Goal: Transaction & Acquisition: Purchase product/service

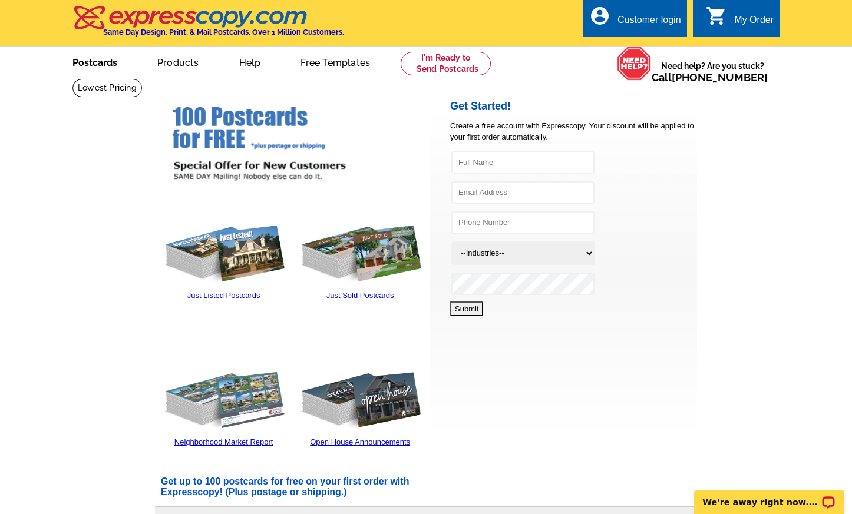
click at [90, 63] on link "Postcards" at bounding box center [95, 62] width 82 height 28
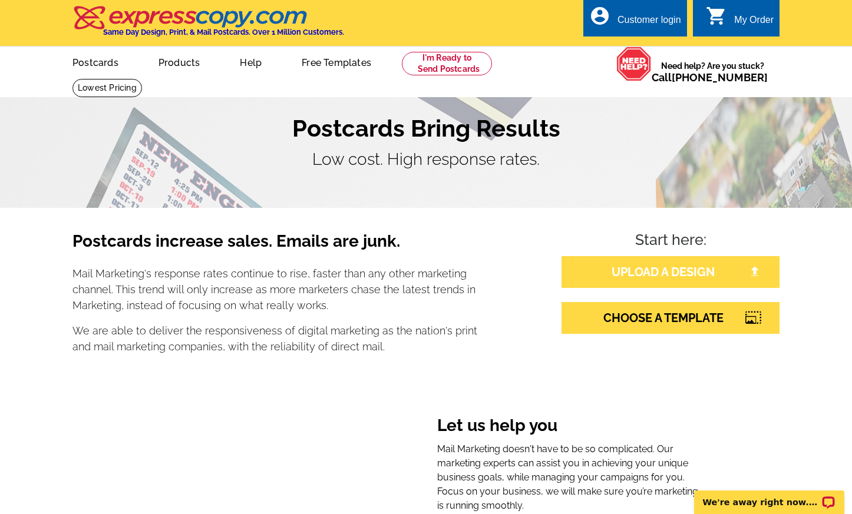
click at [661, 275] on link "UPLOAD A DESIGN" at bounding box center [671, 272] width 218 height 32
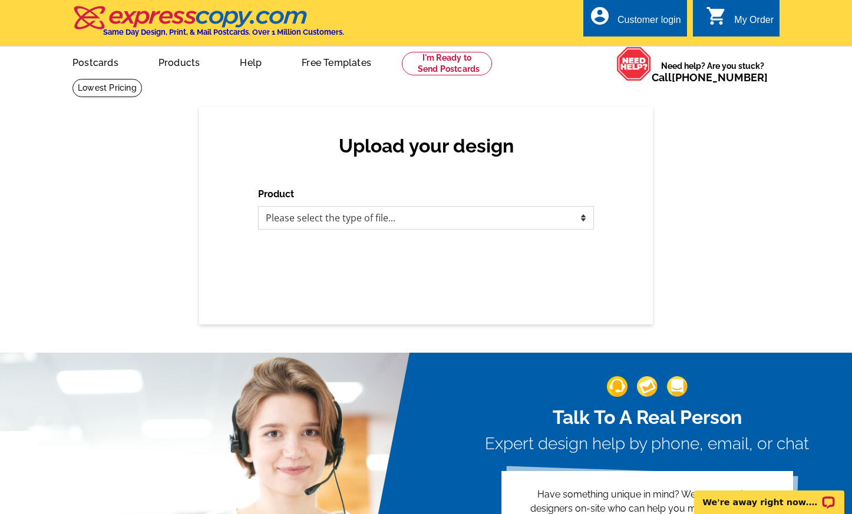
select select "1"
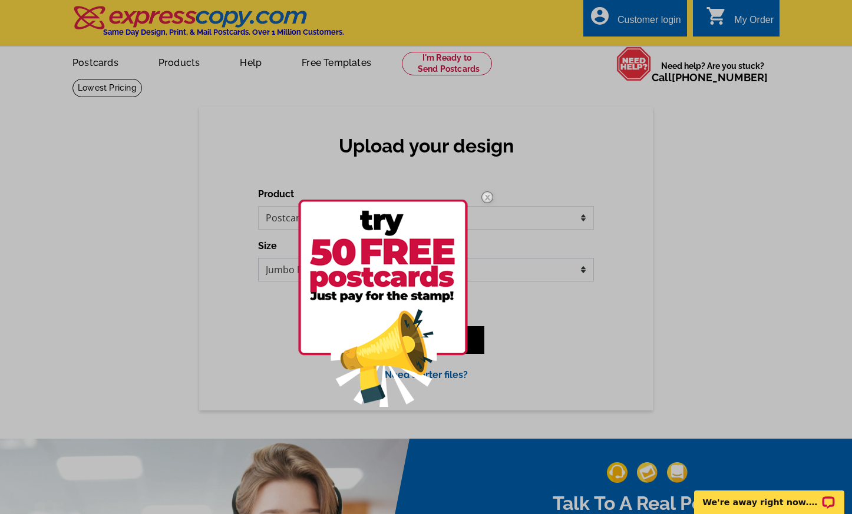
select select "1"
click at [490, 196] on img at bounding box center [487, 197] width 34 height 34
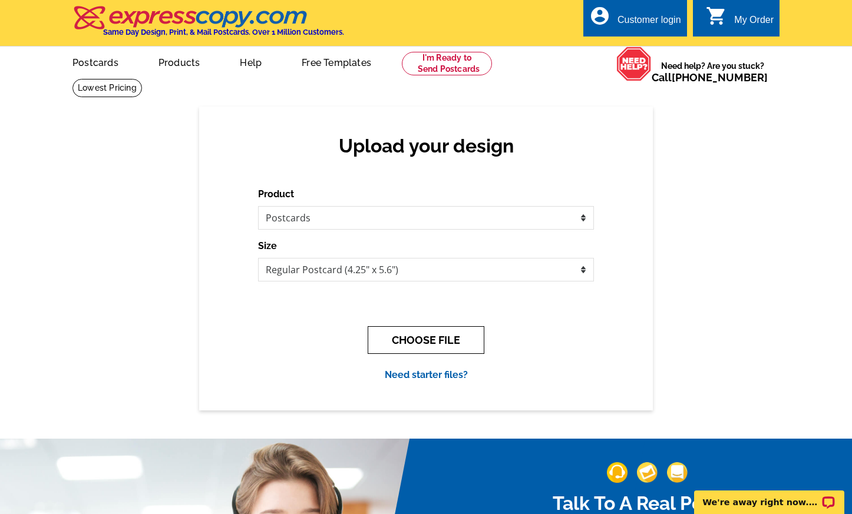
click at [440, 334] on button "CHOOSE FILE" at bounding box center [426, 340] width 117 height 28
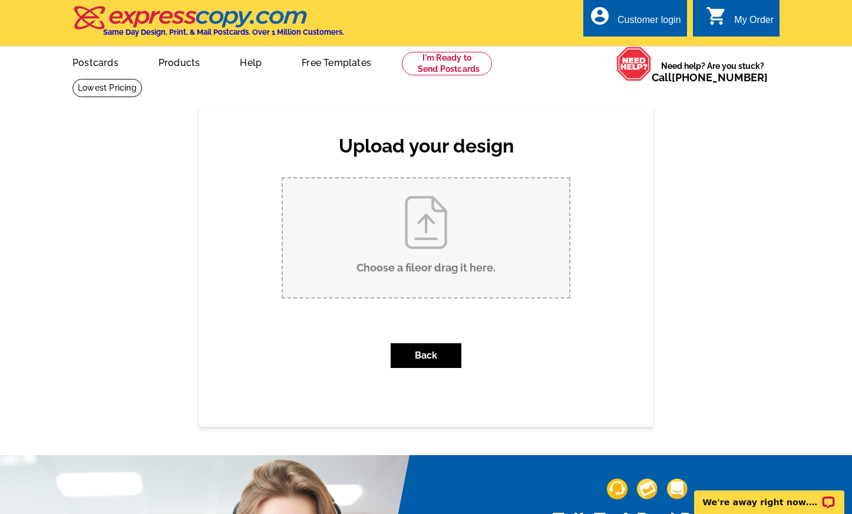
click at [465, 228] on input "Choose a file or drag it here ." at bounding box center [426, 238] width 286 height 119
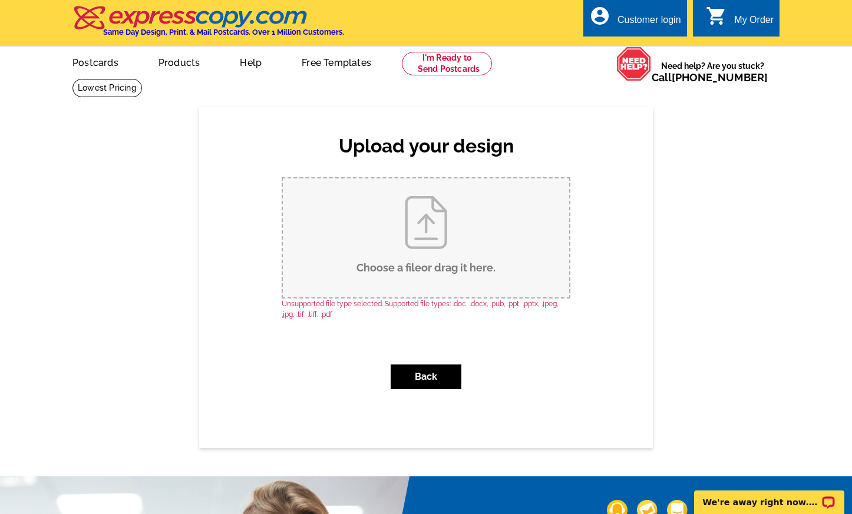
click at [444, 252] on input "Choose a file or drag it here ." at bounding box center [426, 238] width 286 height 119
click at [420, 217] on input "Choose a file or drag it here ." at bounding box center [426, 238] width 286 height 119
type input "C:\fakepath\1.jpg"
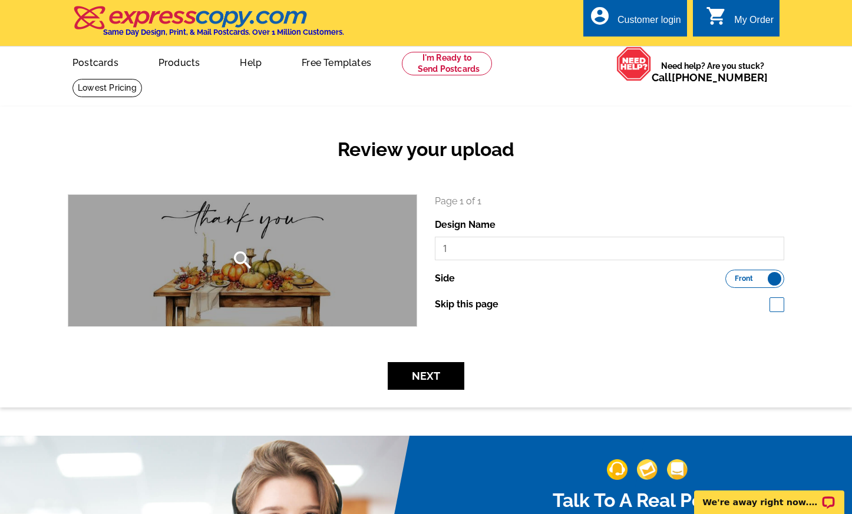
click at [362, 275] on div "search" at bounding box center [242, 260] width 348 height 131
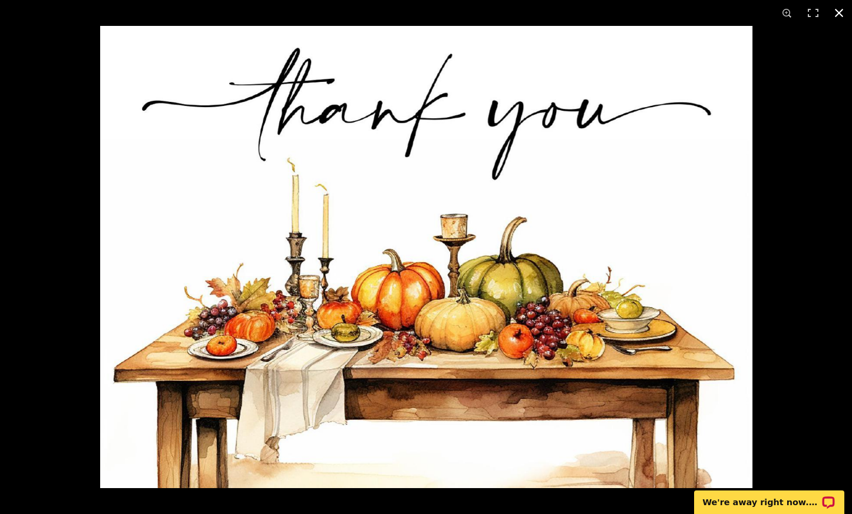
click at [811, 305] on div at bounding box center [526, 283] width 852 height 514
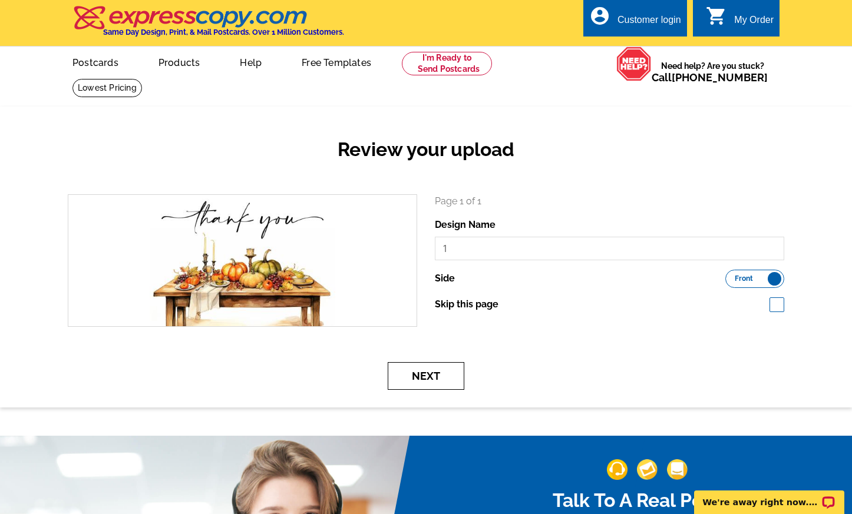
click at [435, 366] on button "Next" at bounding box center [426, 376] width 77 height 28
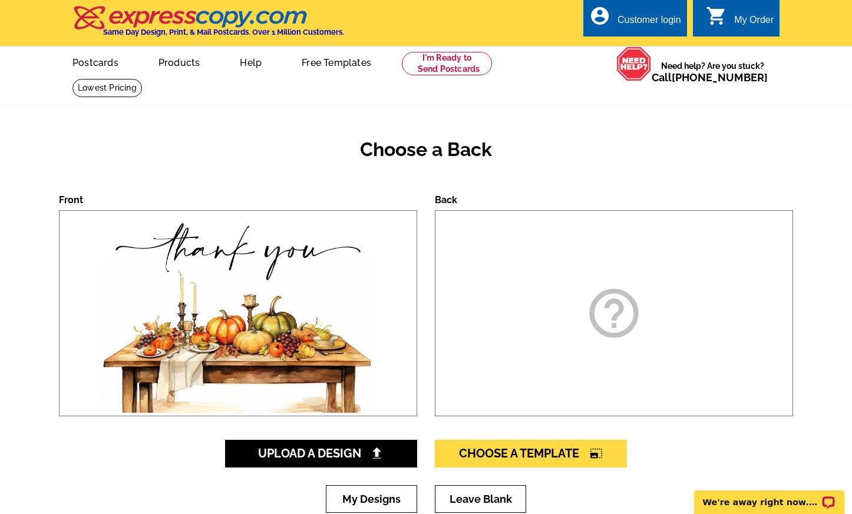
click at [593, 321] on icon "help_outline" at bounding box center [614, 313] width 59 height 59
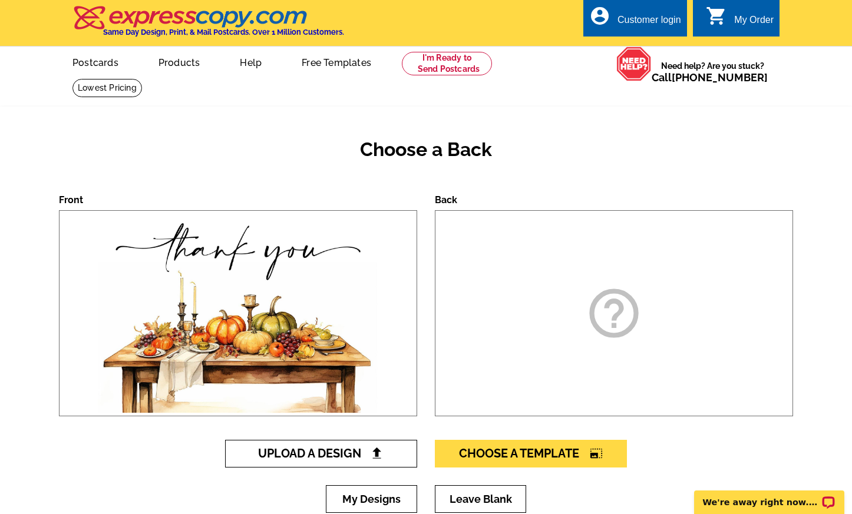
click at [368, 450] on span "Upload A Design" at bounding box center [321, 454] width 127 height 14
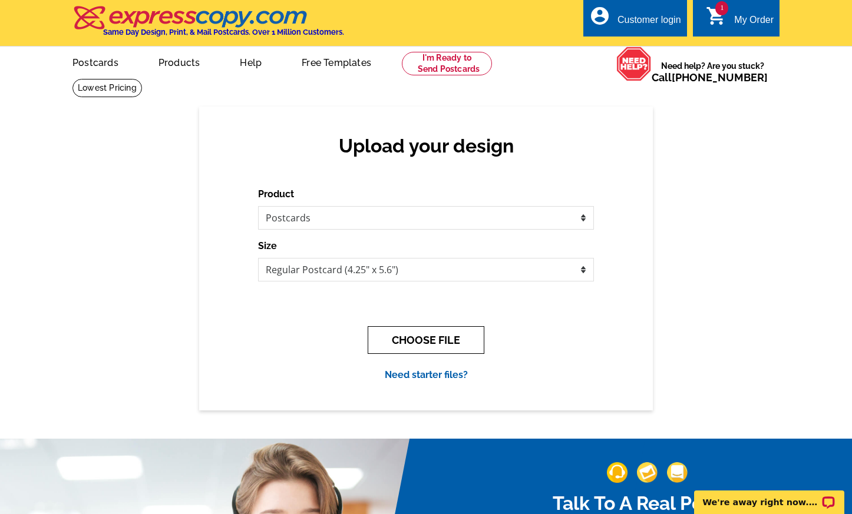
click at [441, 338] on button "CHOOSE FILE" at bounding box center [426, 340] width 117 height 28
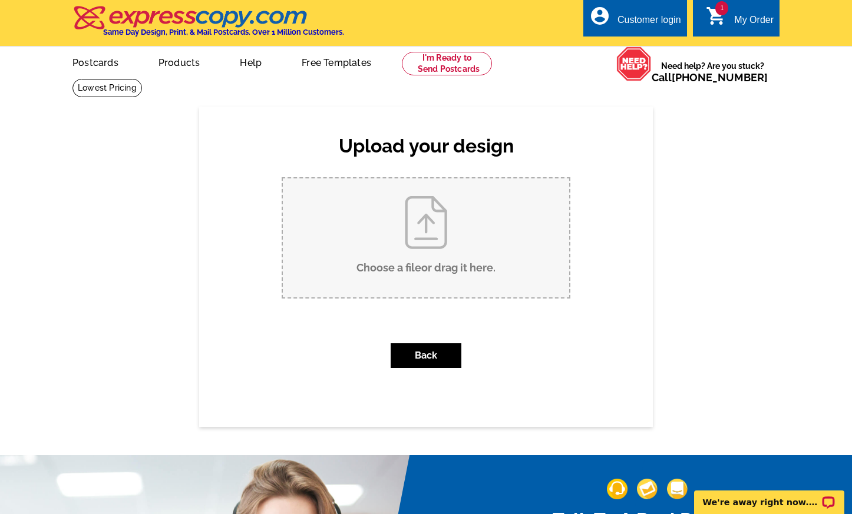
click at [448, 269] on input "Choose a file or drag it here ." at bounding box center [426, 238] width 286 height 119
type input "C:\fakepath\2.jpg"
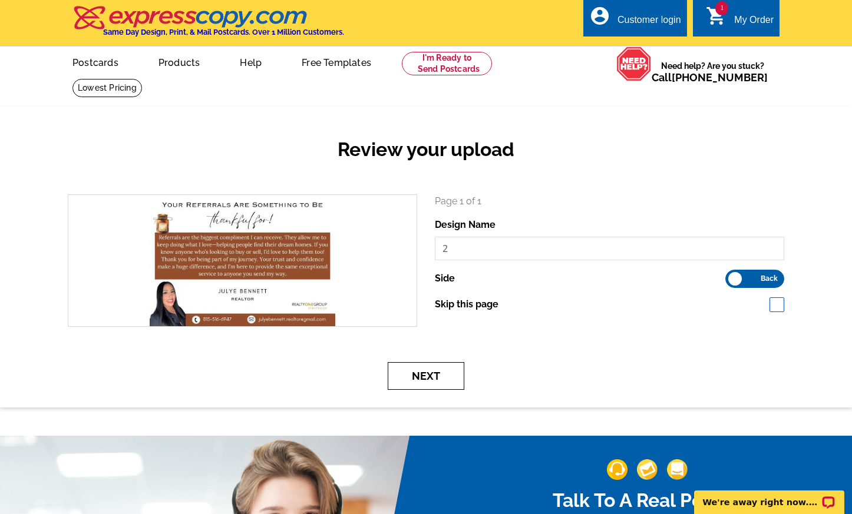
click at [437, 369] on button "Next" at bounding box center [426, 376] width 77 height 28
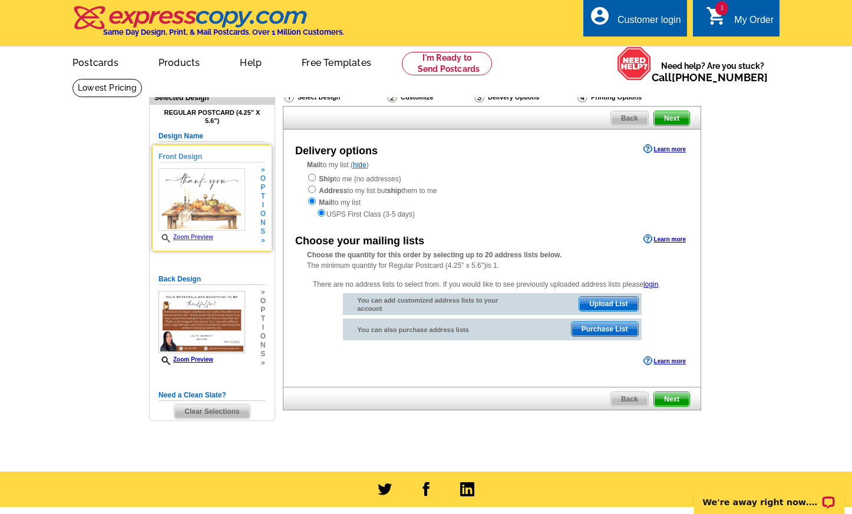
click at [219, 192] on img at bounding box center [202, 200] width 87 height 62
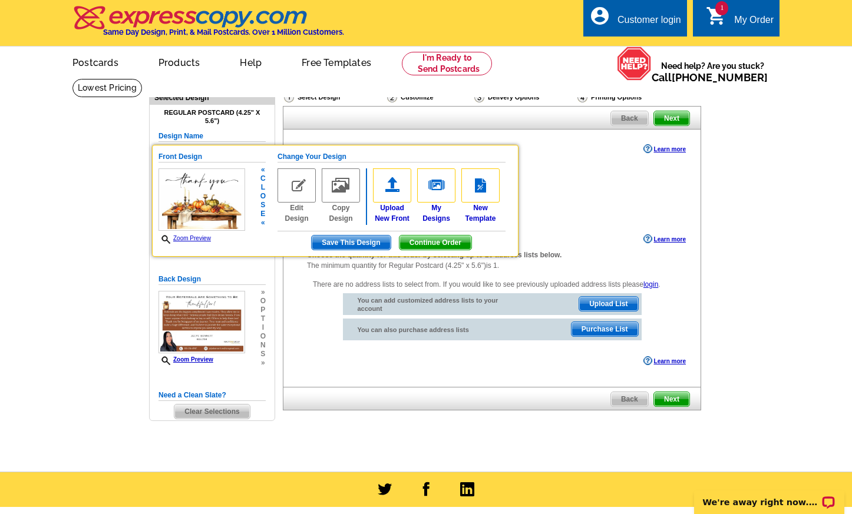
click at [206, 235] on link "Zoom Preview" at bounding box center [185, 238] width 52 height 6
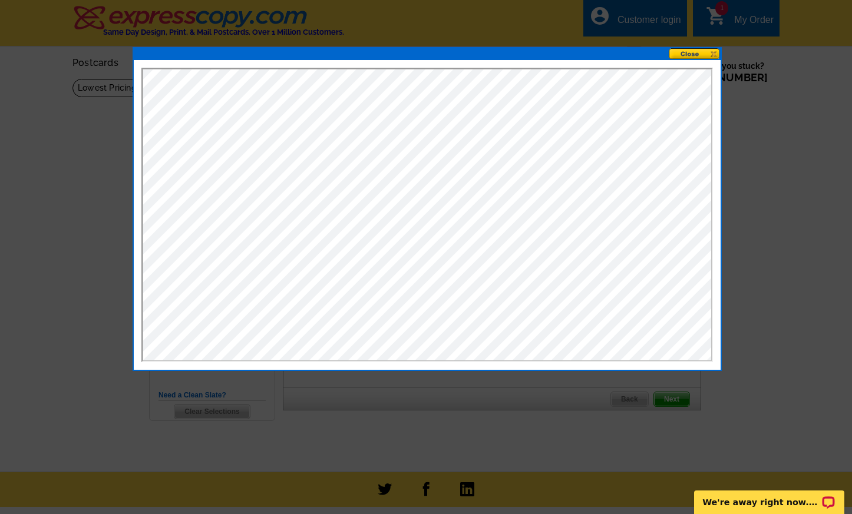
click at [683, 56] on button at bounding box center [695, 53] width 52 height 11
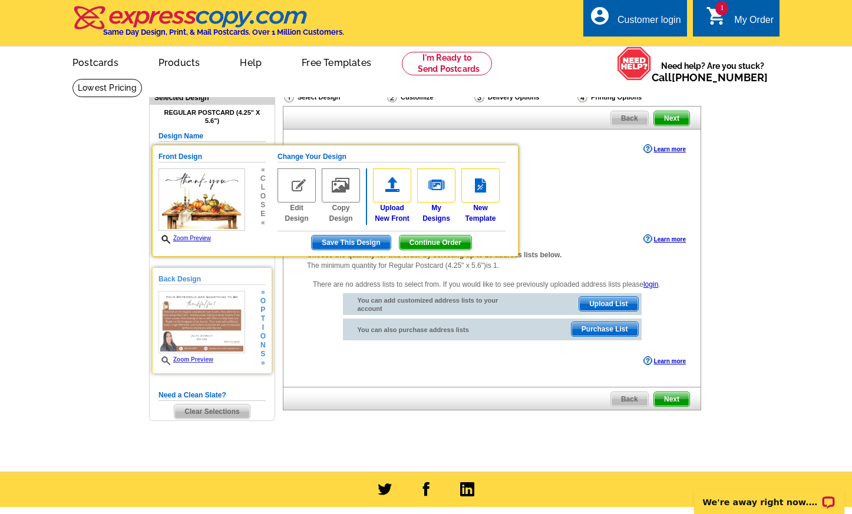
click at [187, 299] on img at bounding box center [202, 322] width 87 height 62
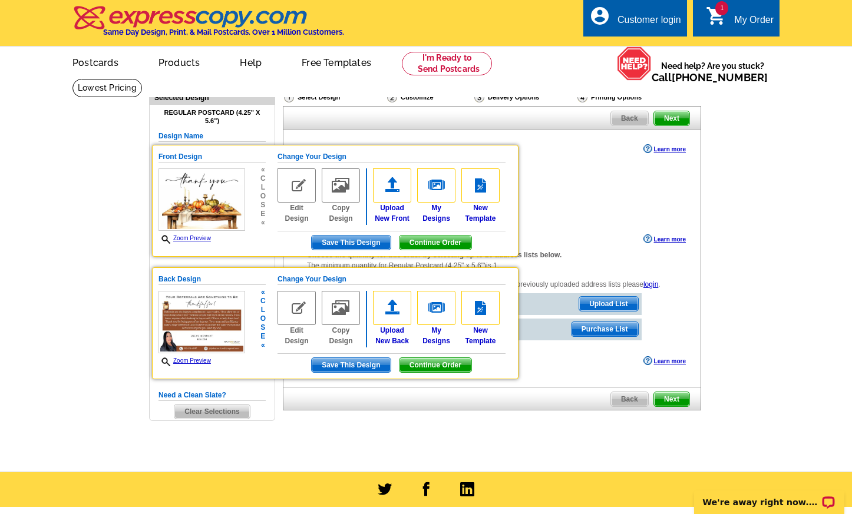
click at [197, 359] on link "Zoom Preview" at bounding box center [185, 361] width 52 height 6
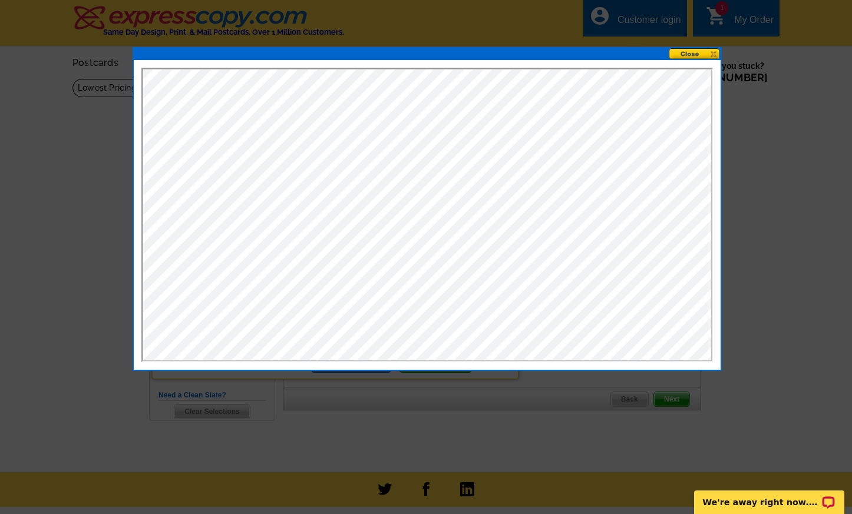
click at [696, 52] on button at bounding box center [695, 53] width 52 height 11
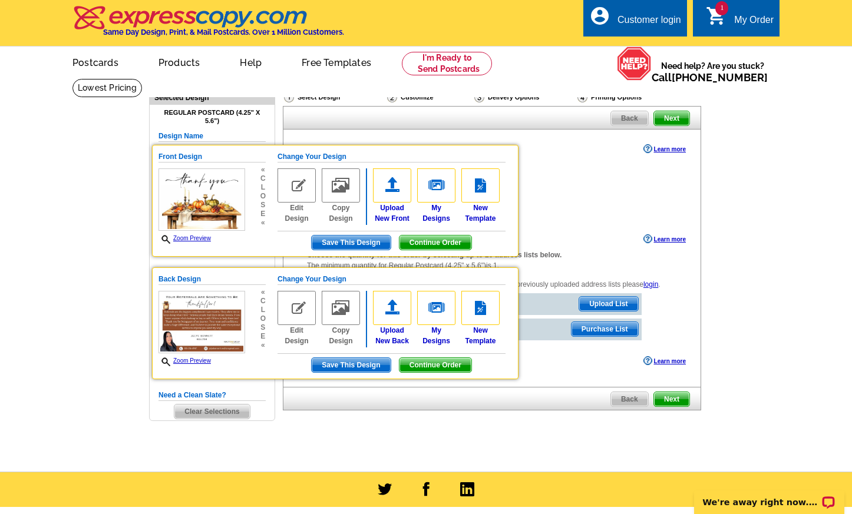
click at [675, 392] on span "Next" at bounding box center [671, 399] width 35 height 14
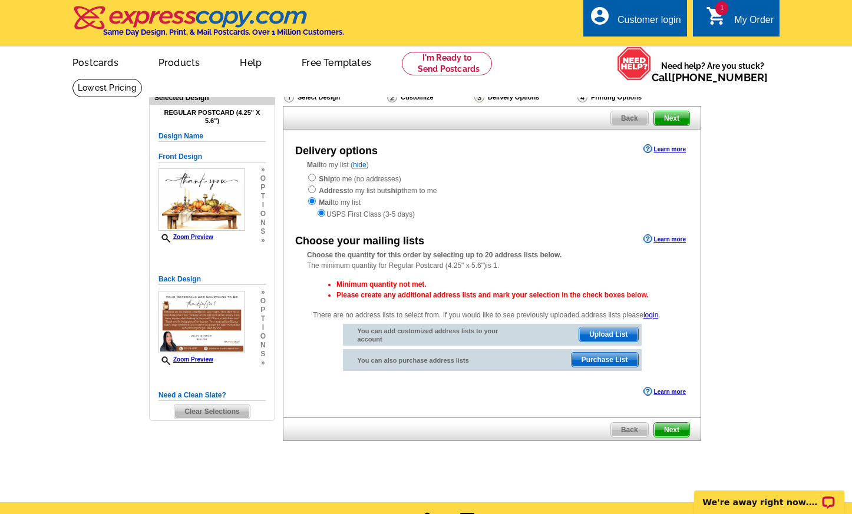
click at [310, 178] on input "radio" at bounding box center [312, 178] width 8 height 8
radio input "true"
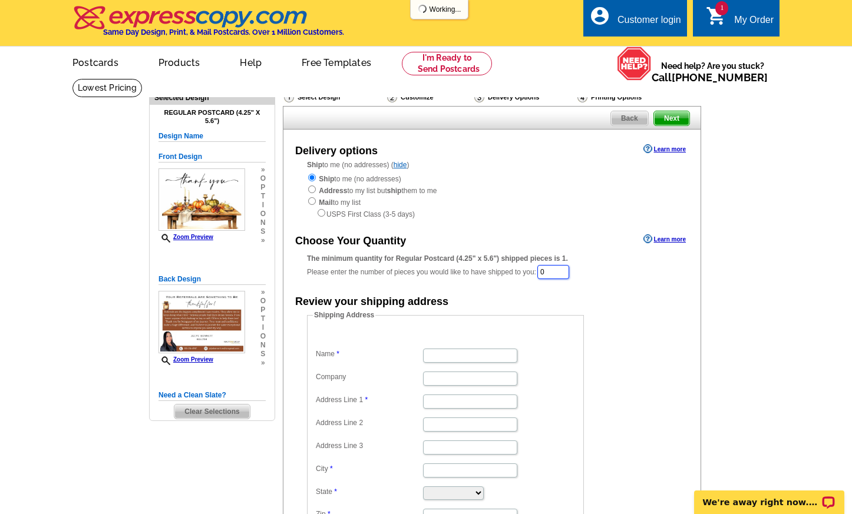
click at [562, 270] on input "0" at bounding box center [553, 272] width 32 height 14
type input "50"
click at [668, 315] on form "Shipping Address Name Company Address Line 1 Address Line 2 Address Line 3 City…" at bounding box center [492, 426] width 370 height 230
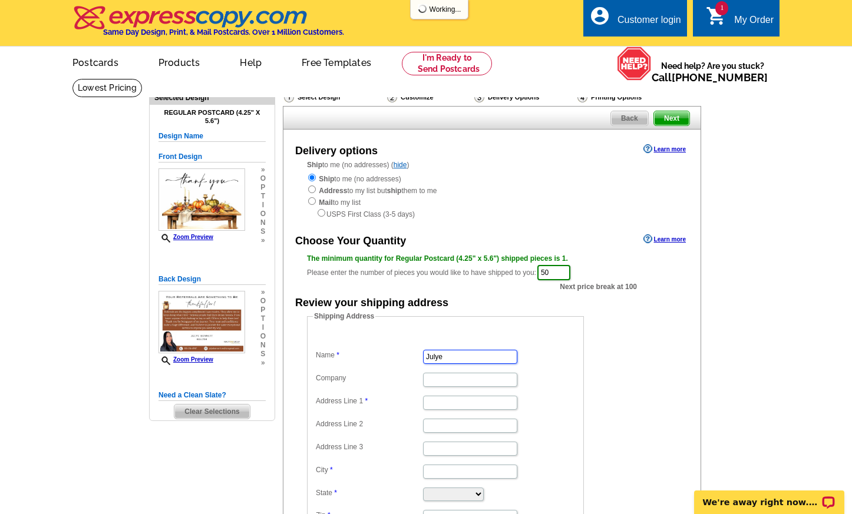
click at [474, 351] on input "Julye" at bounding box center [470, 357] width 94 height 14
type input "[PERSON_NAME]"
type input "4707 Indigo Pl"
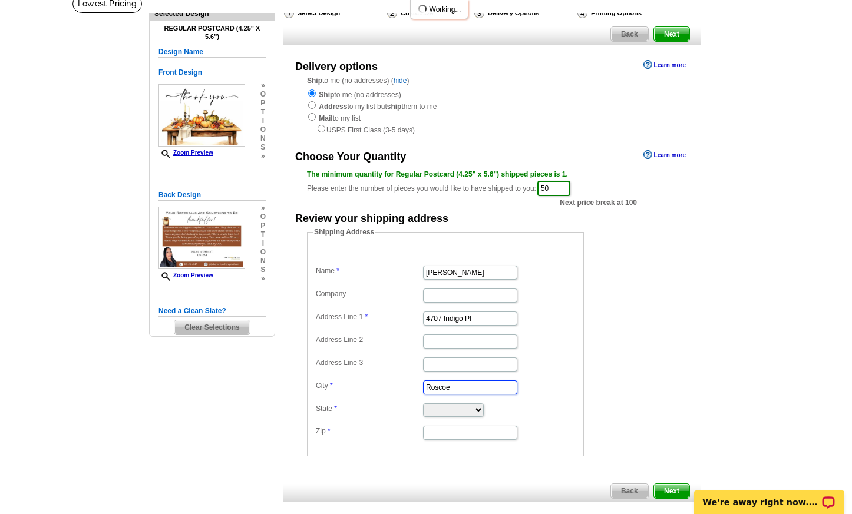
scroll to position [86, 0]
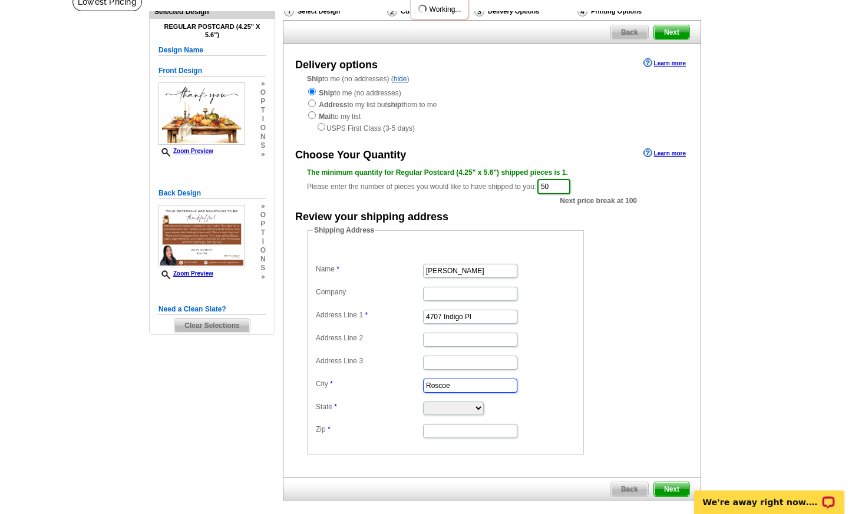
type input "Roscoe"
select select "IL"
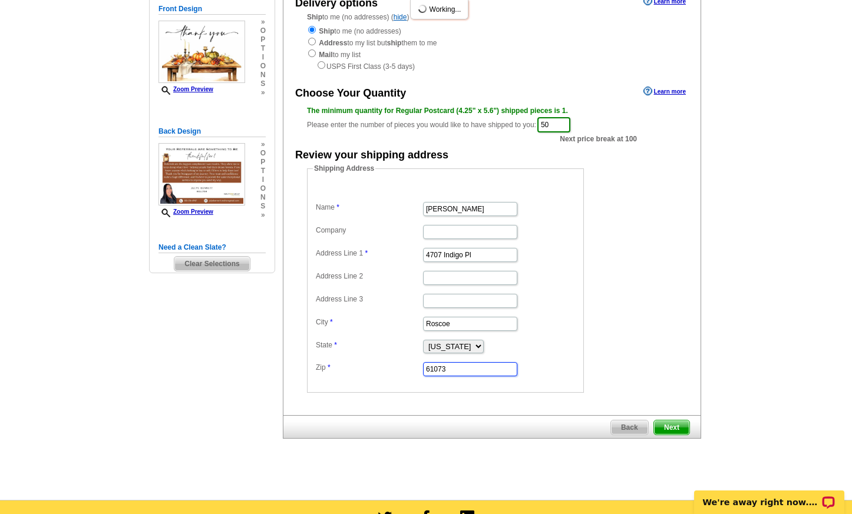
scroll to position [149, 0]
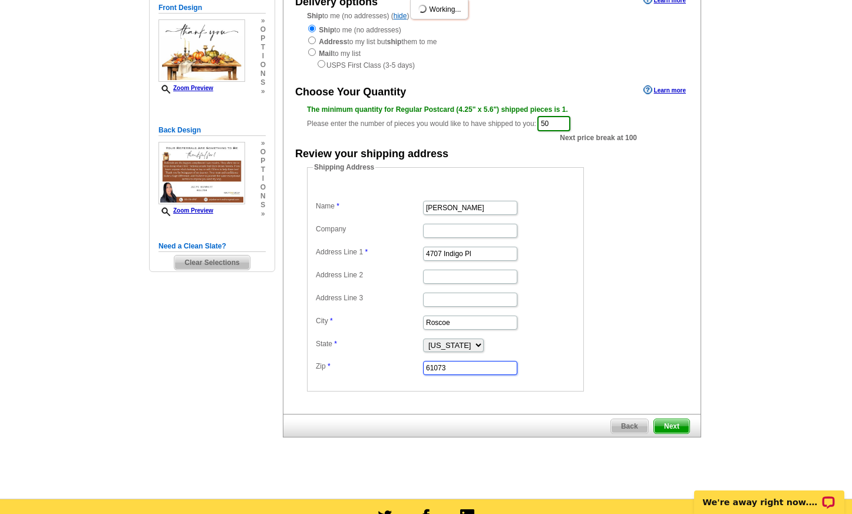
type input "61073"
click at [668, 420] on span "Next" at bounding box center [671, 427] width 35 height 14
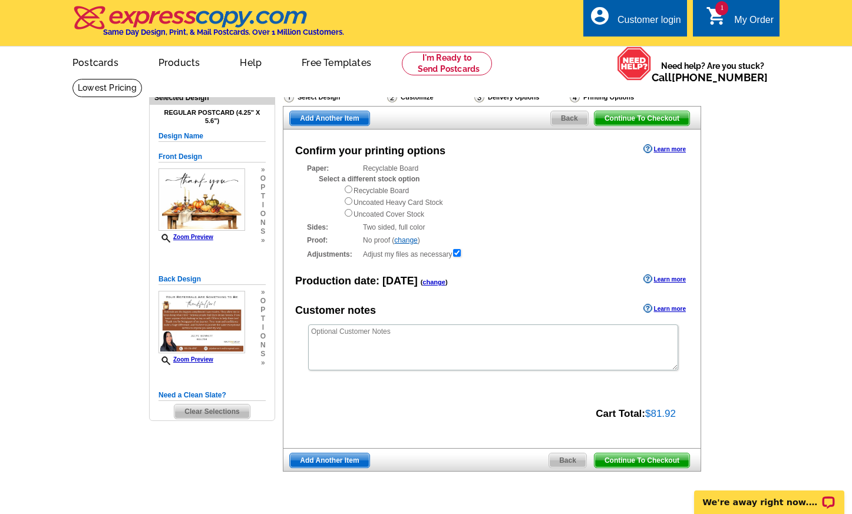
click at [350, 191] on input "radio" at bounding box center [349, 190] width 8 height 8
radio input "true"
click at [414, 237] on link "change" at bounding box center [405, 240] width 23 height 8
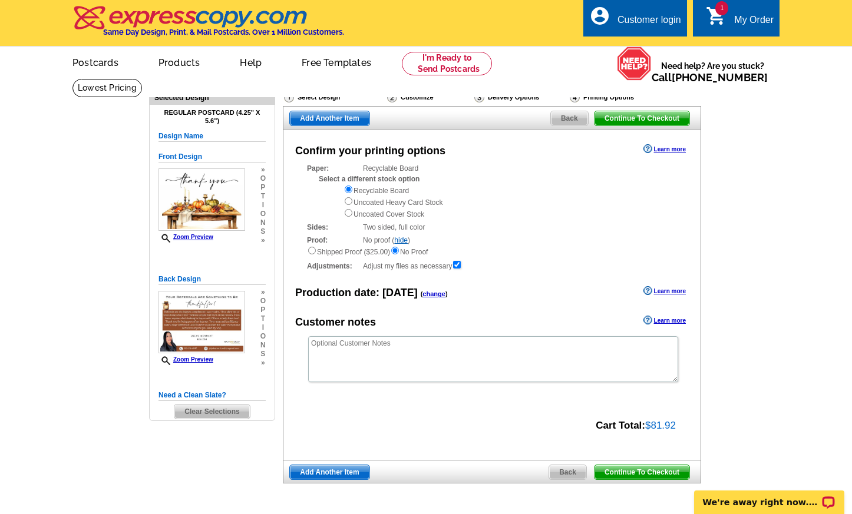
click at [405, 236] on link "hide" at bounding box center [401, 240] width 14 height 8
